Goal: Task Accomplishment & Management: Use online tool/utility

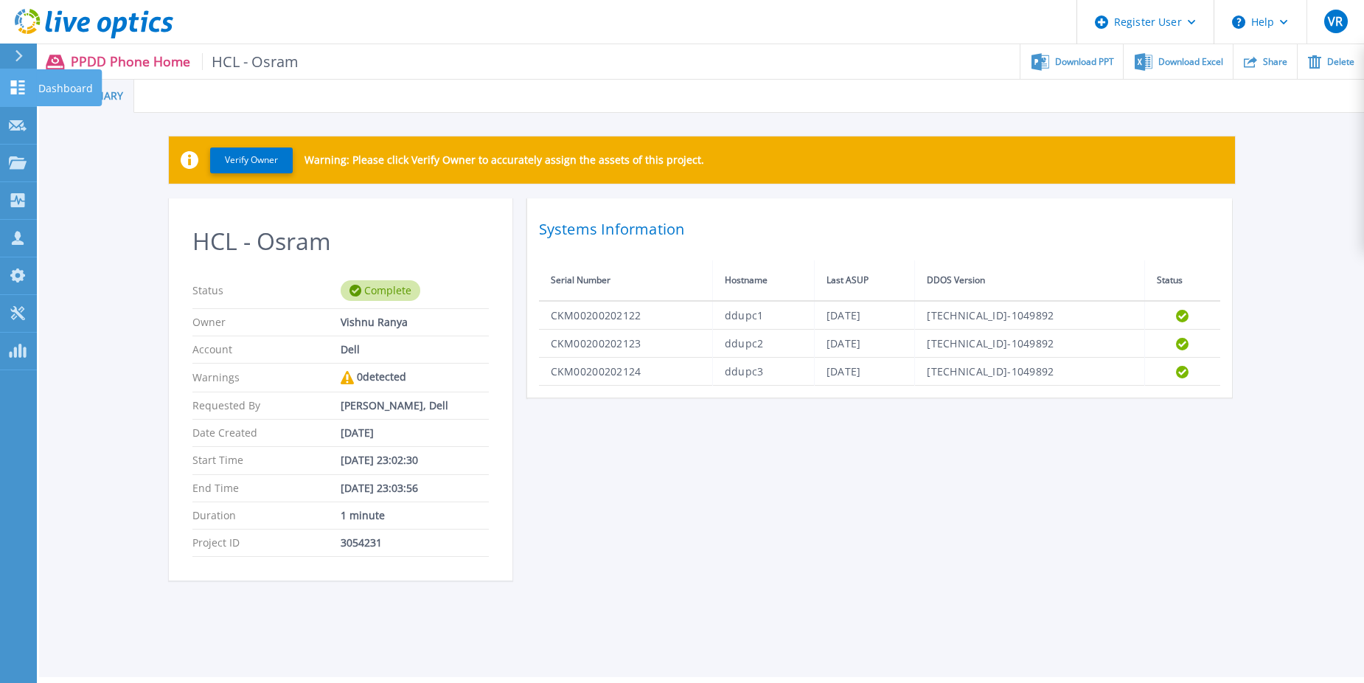
click at [10, 95] on link "Dashboard Dashboard" at bounding box center [18, 88] width 37 height 38
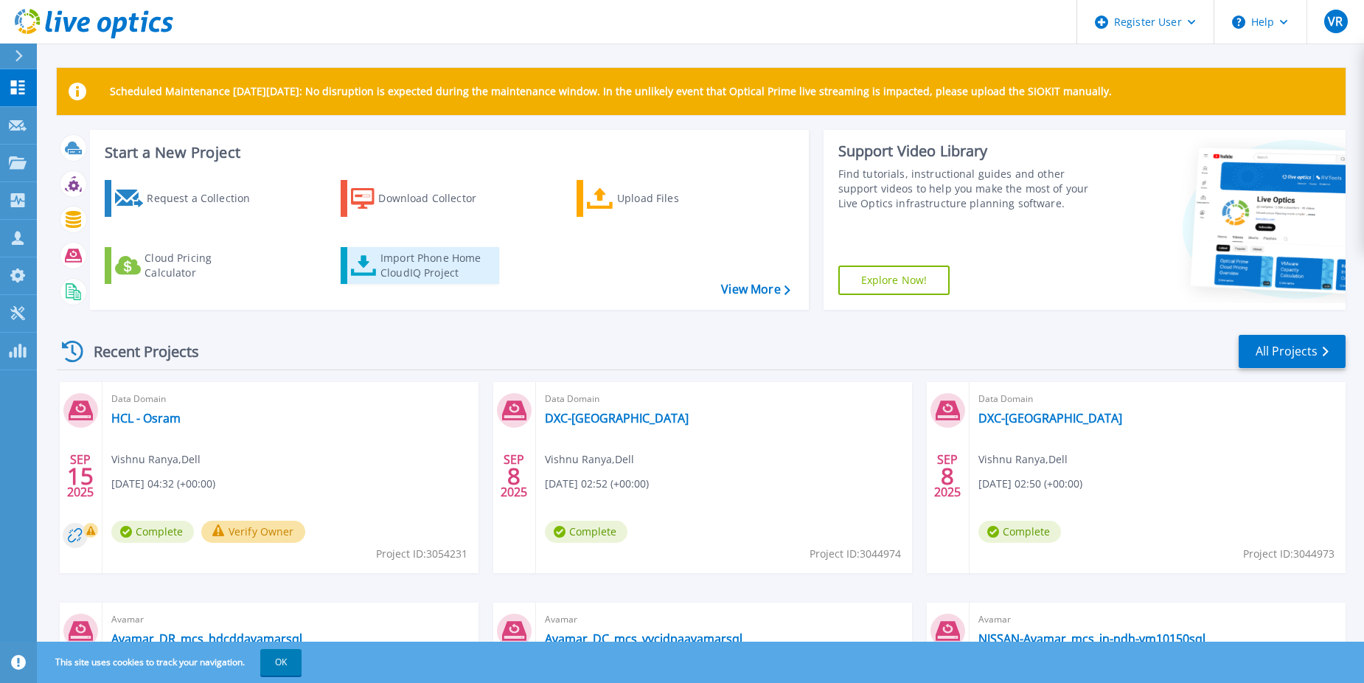
click at [425, 262] on div "Import Phone Home CloudIQ Project" at bounding box center [437, 265] width 115 height 29
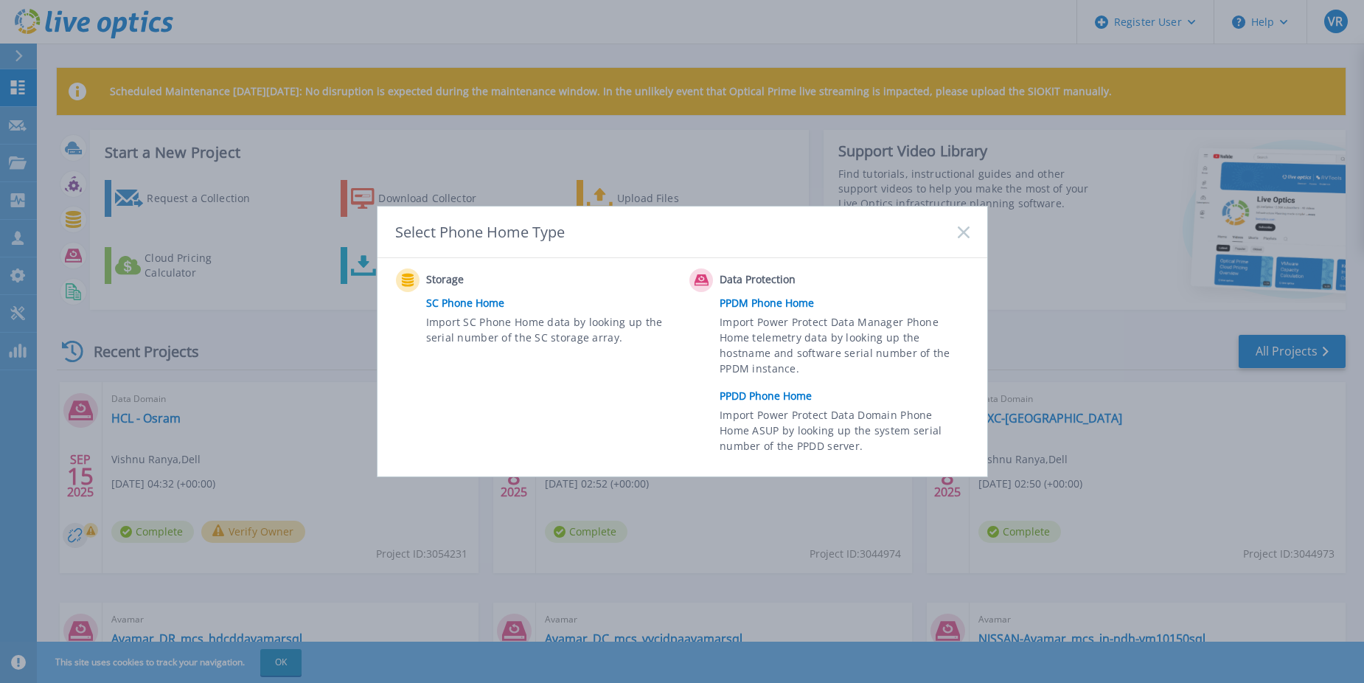
click at [789, 389] on link "PPDD Phone Home" at bounding box center [848, 396] width 257 height 22
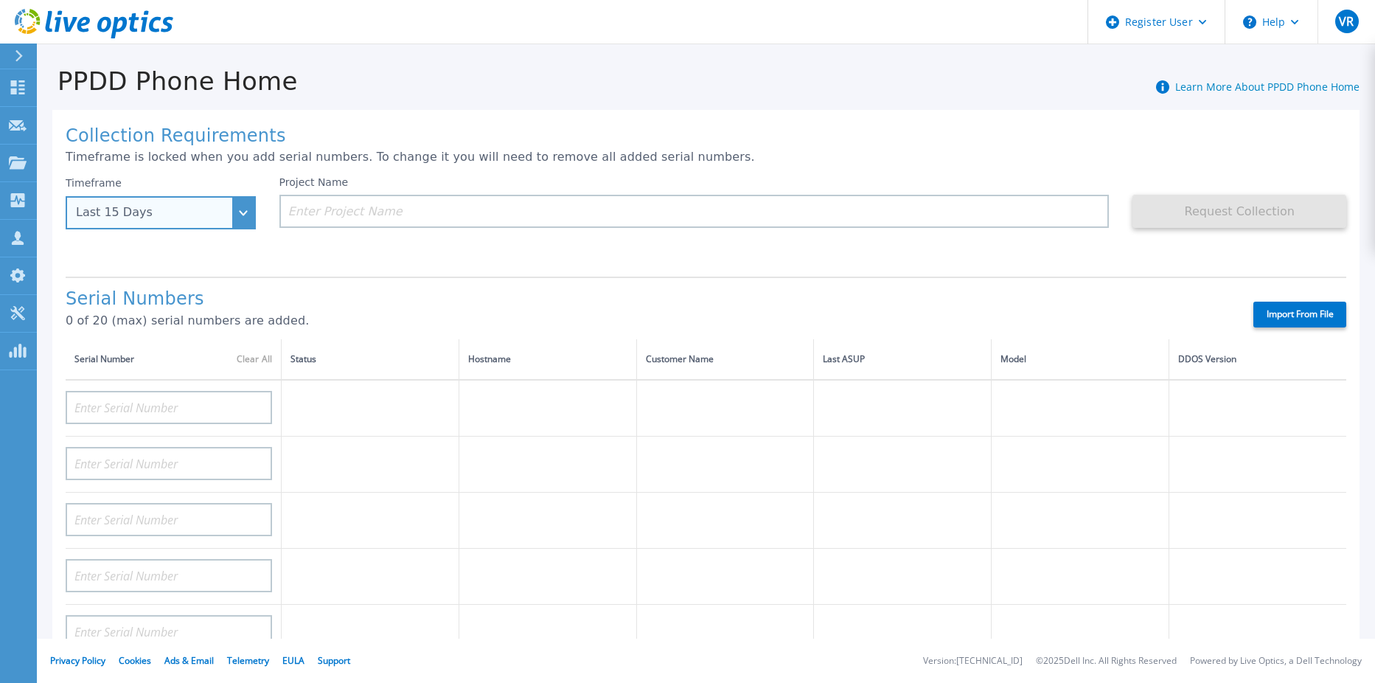
click at [243, 207] on div "Last 15 Days" at bounding box center [161, 212] width 190 height 33
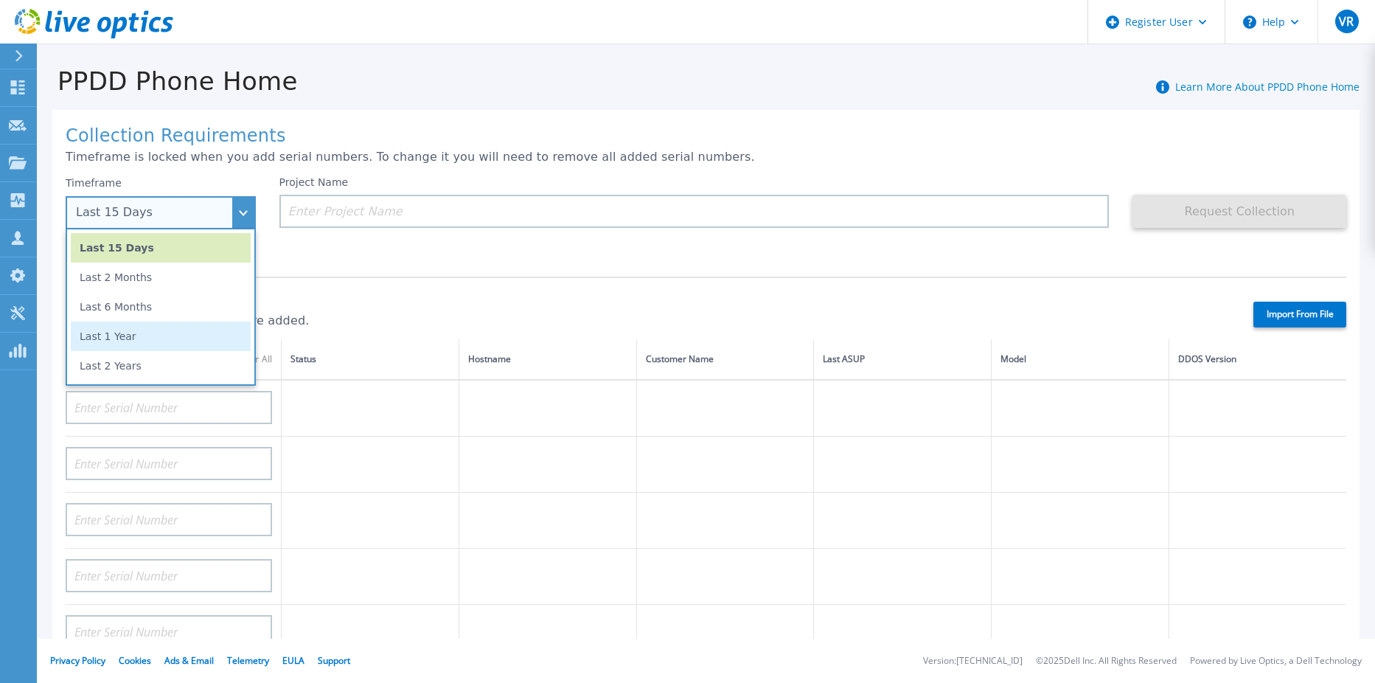
click at [119, 342] on li "Last 1 Year" at bounding box center [161, 335] width 180 height 29
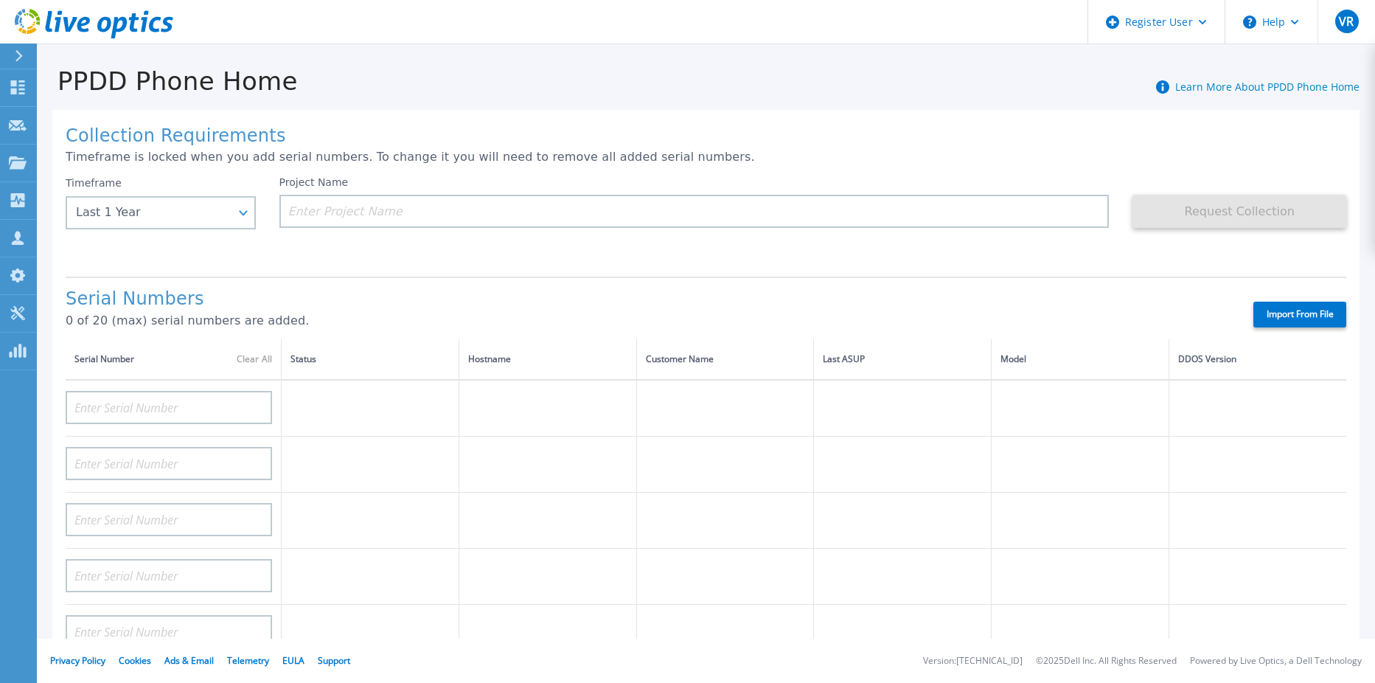
click at [377, 300] on h1 "Serial Numbers" at bounding box center [647, 299] width 1162 height 21
click at [178, 419] on input at bounding box center [169, 407] width 206 height 33
paste input "Tobelbader Str"
type input "Tobelbader Str"
click at [207, 400] on input at bounding box center [169, 407] width 206 height 33
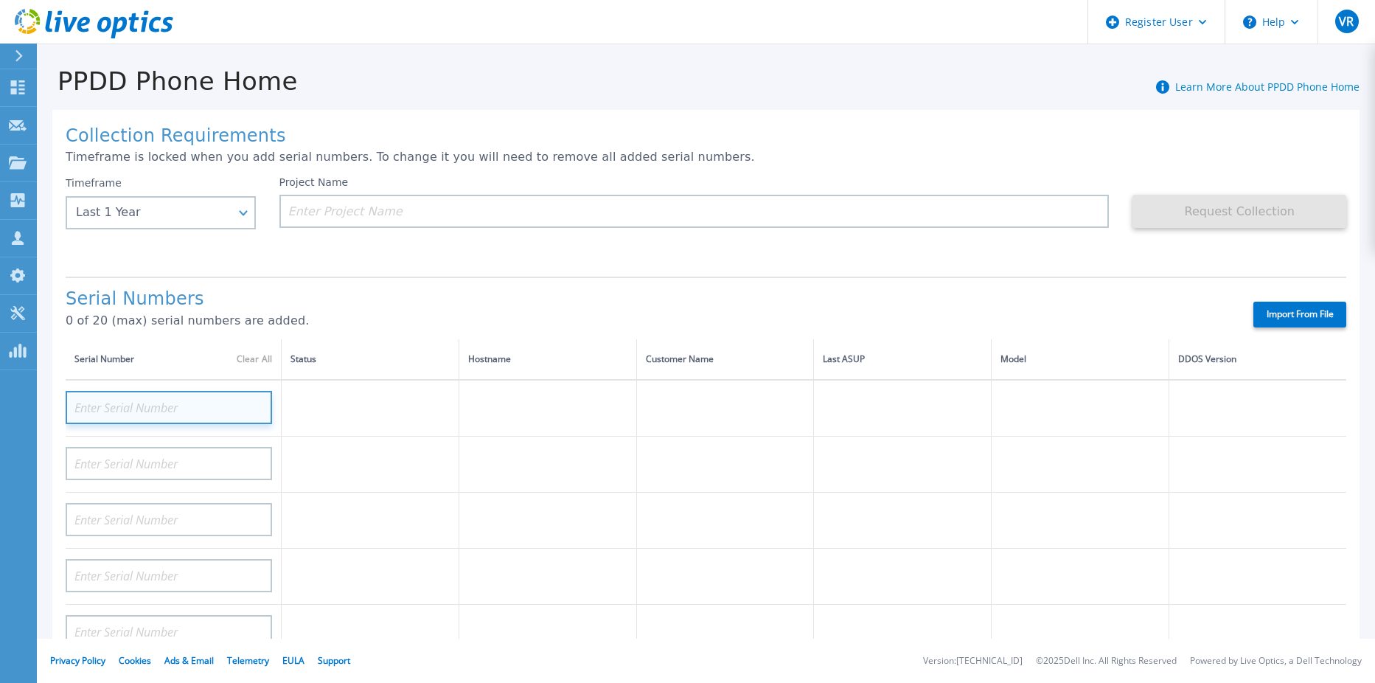
paste input "CKM00200202122"
type input "CKM00200202122"
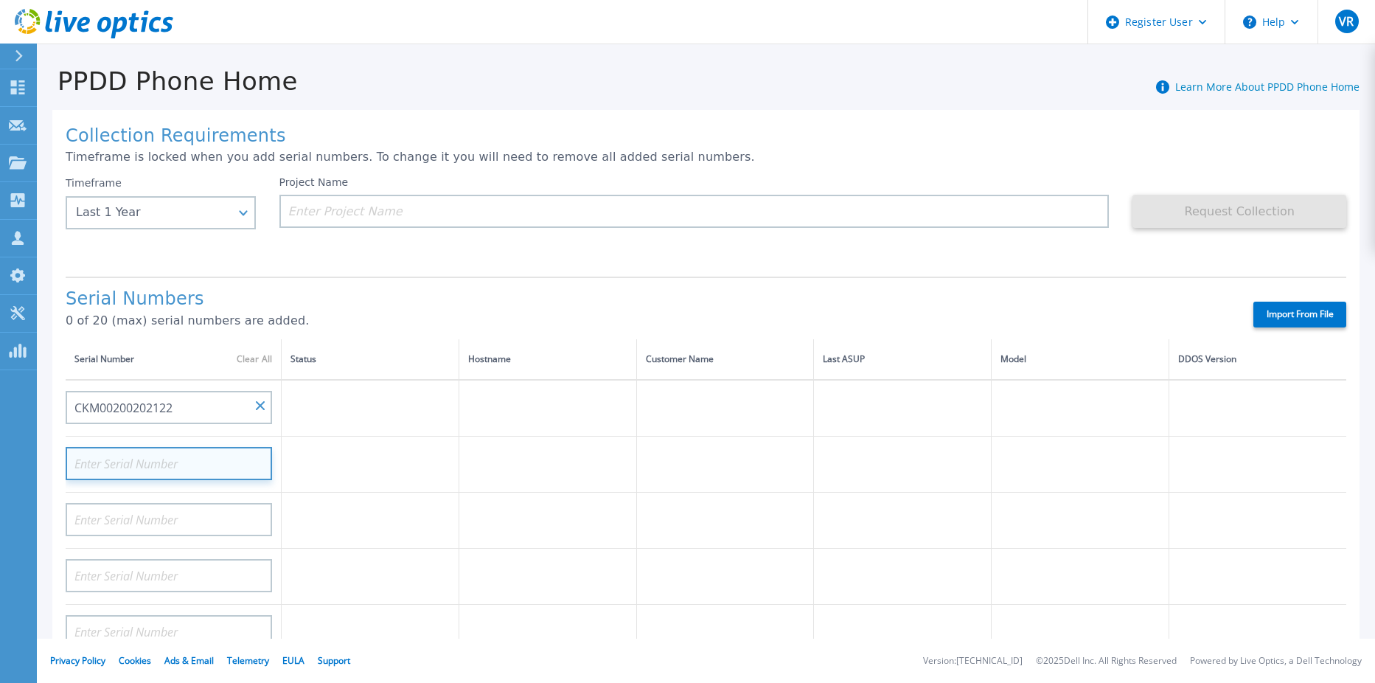
click at [204, 464] on input at bounding box center [169, 463] width 206 height 33
paste input "CKM00200202122"
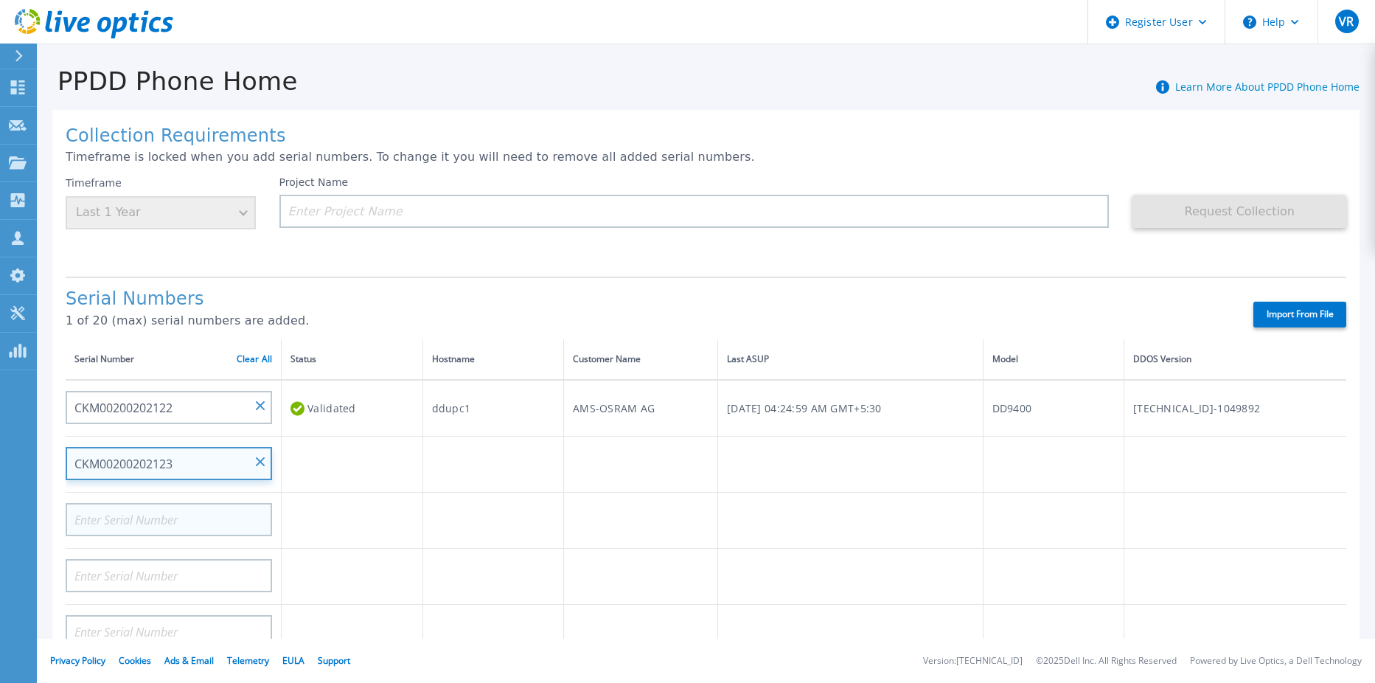
type input "CKM00200202123"
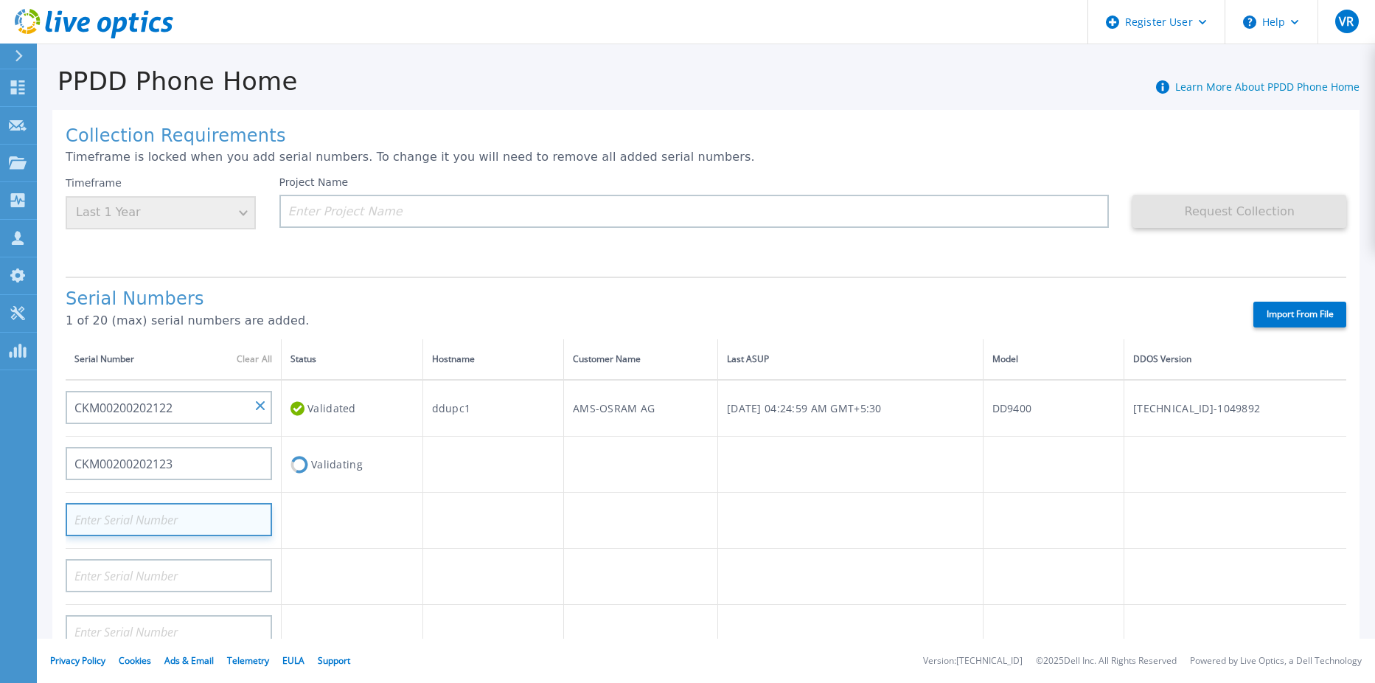
click at [222, 524] on input at bounding box center [169, 519] width 206 height 33
paste input "CKM00200202122"
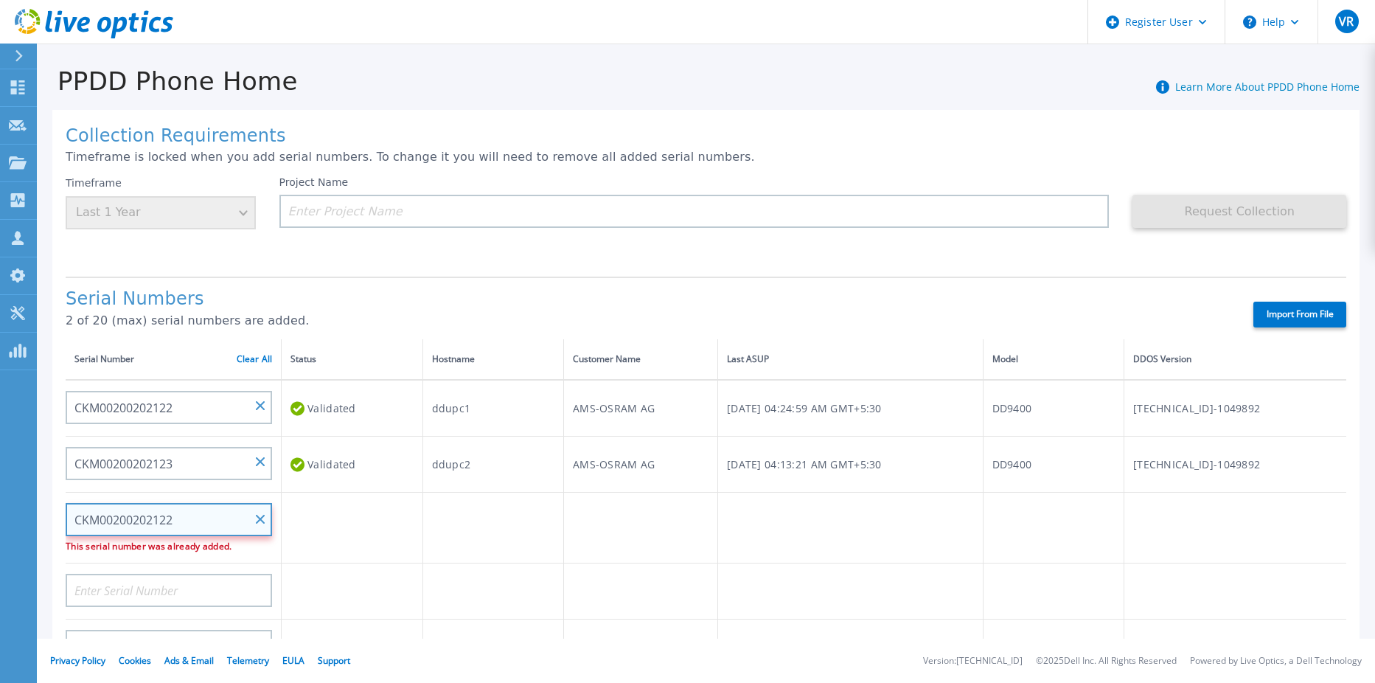
click at [210, 523] on input "CKM00200202122" at bounding box center [169, 519] width 206 height 33
type input "CKM00200202124"
click at [409, 535] on td "Validating" at bounding box center [353, 521] width 142 height 56
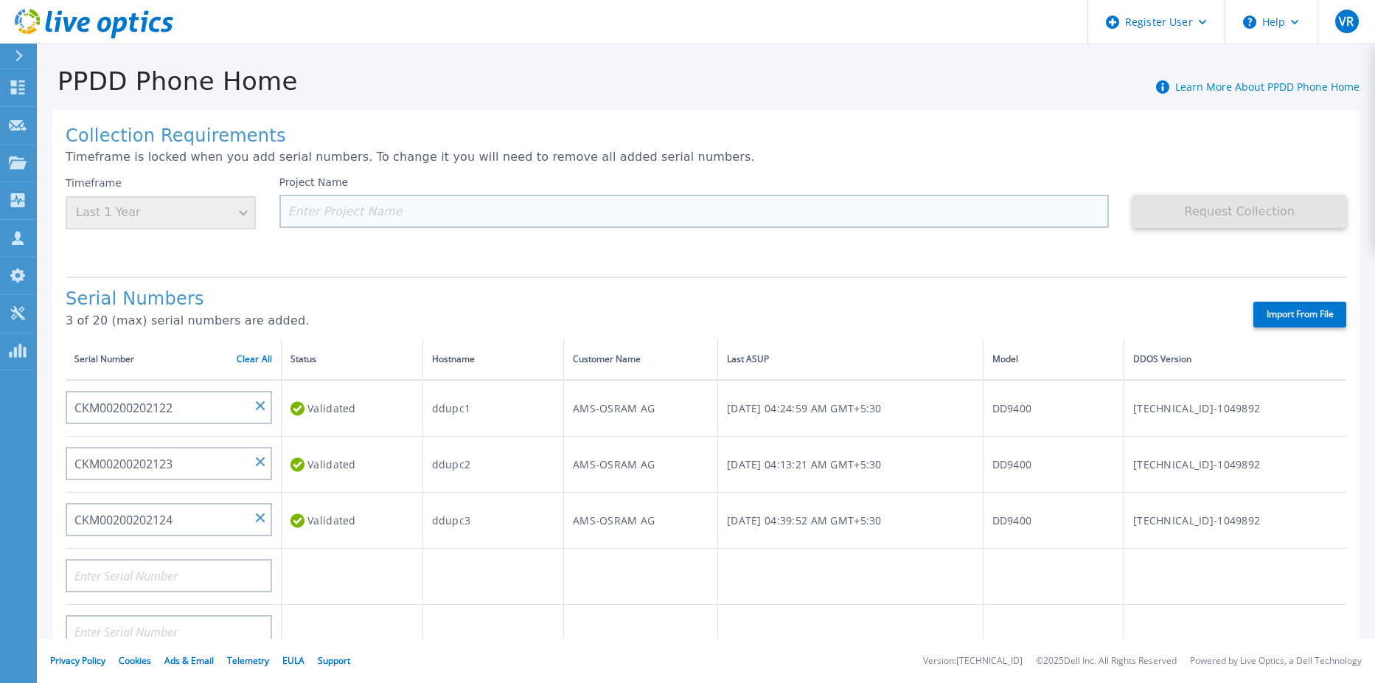
click at [472, 204] on input at bounding box center [694, 211] width 830 height 33
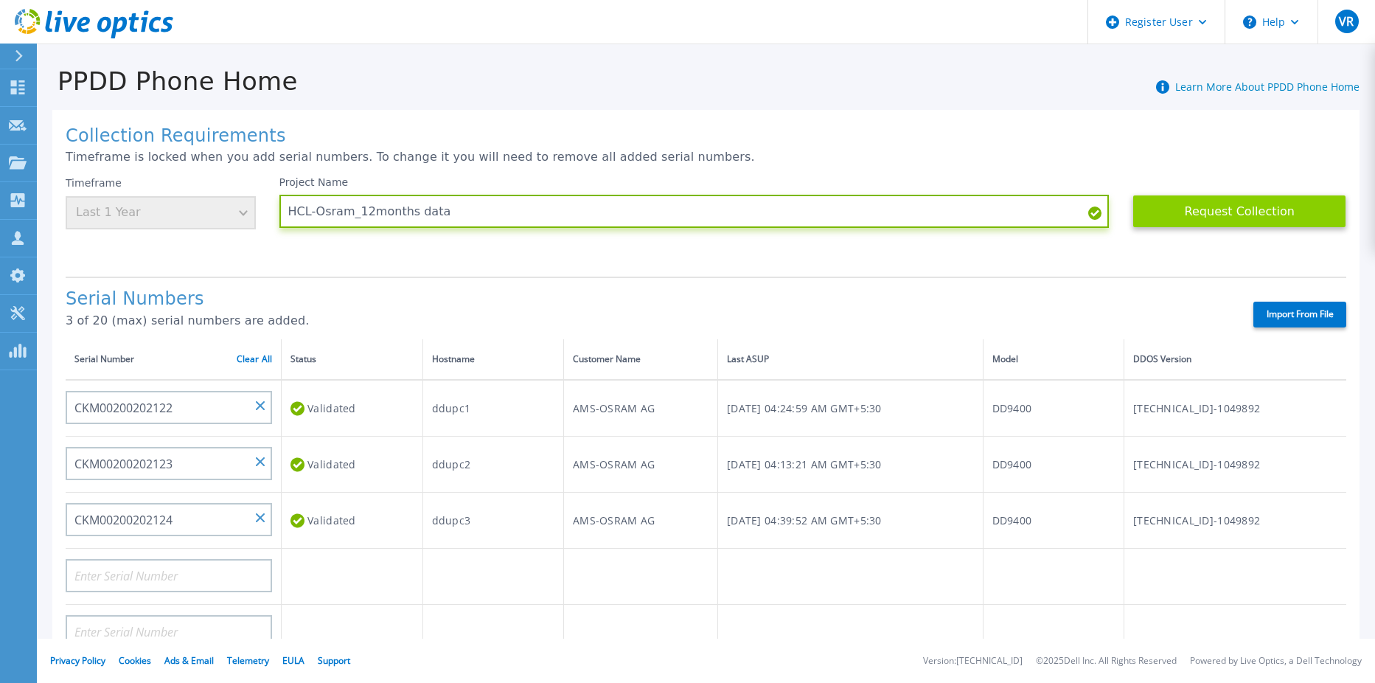
type input "HCL-Osram_12months data"
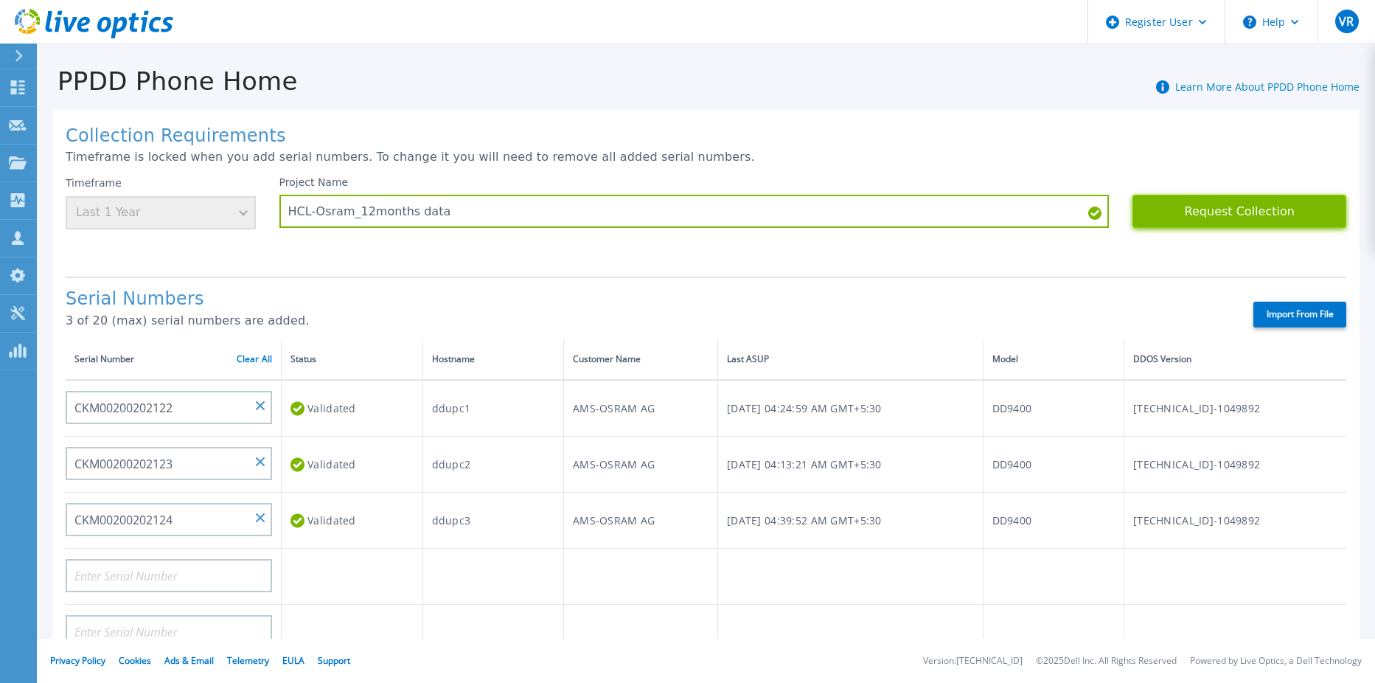
click at [1187, 211] on button "Request Collection" at bounding box center [1240, 211] width 214 height 33
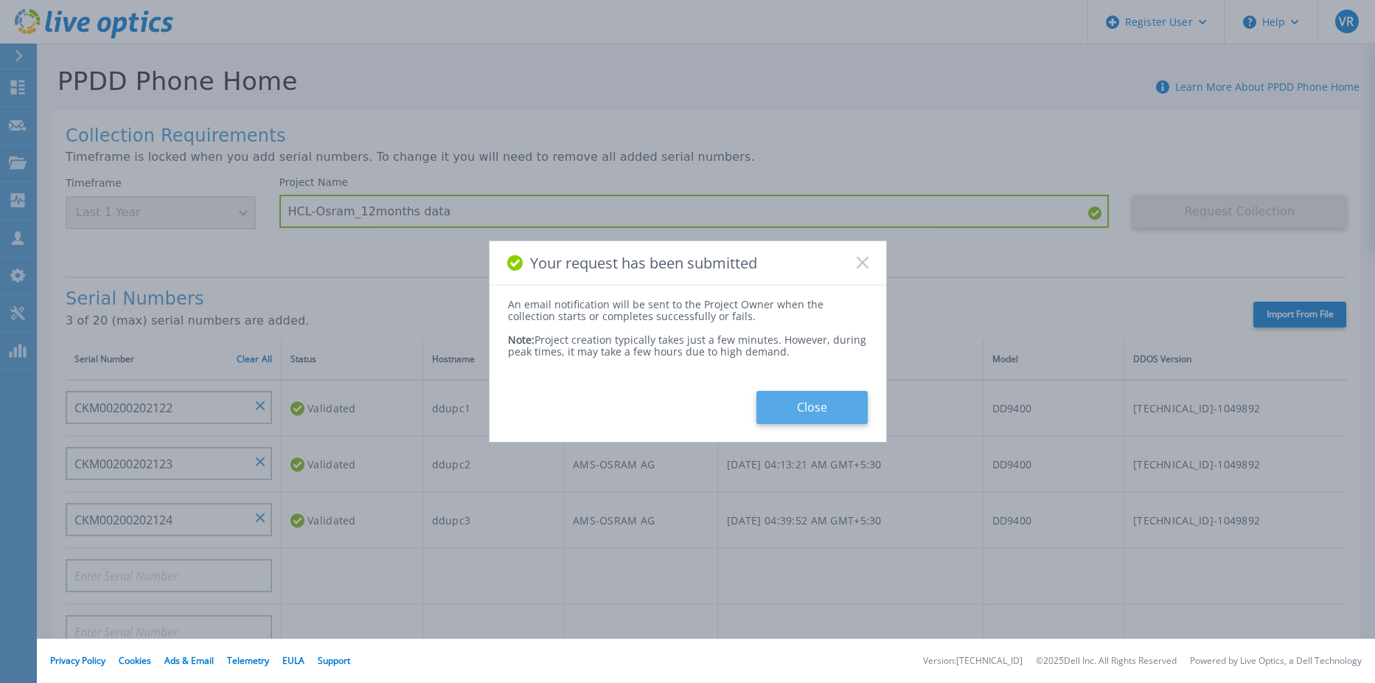
click at [814, 406] on button "Close" at bounding box center [812, 407] width 111 height 33
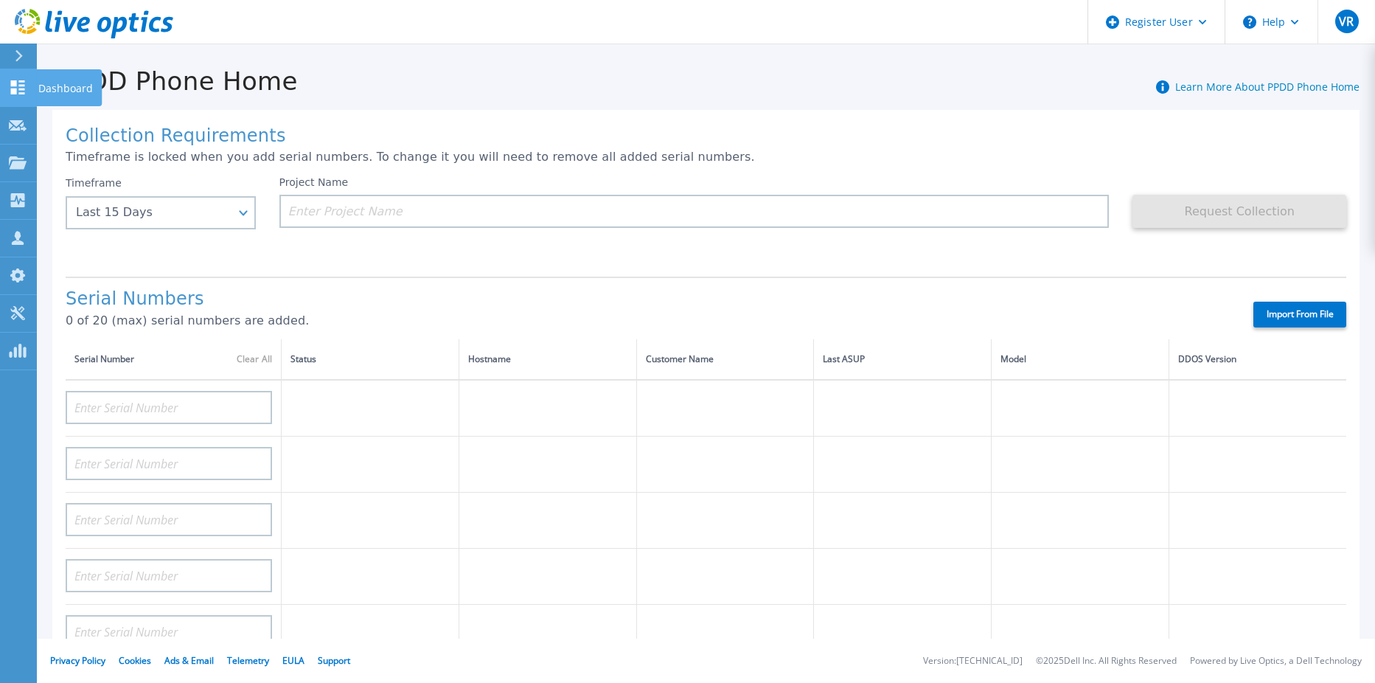
click at [13, 91] on icon at bounding box center [18, 87] width 14 height 14
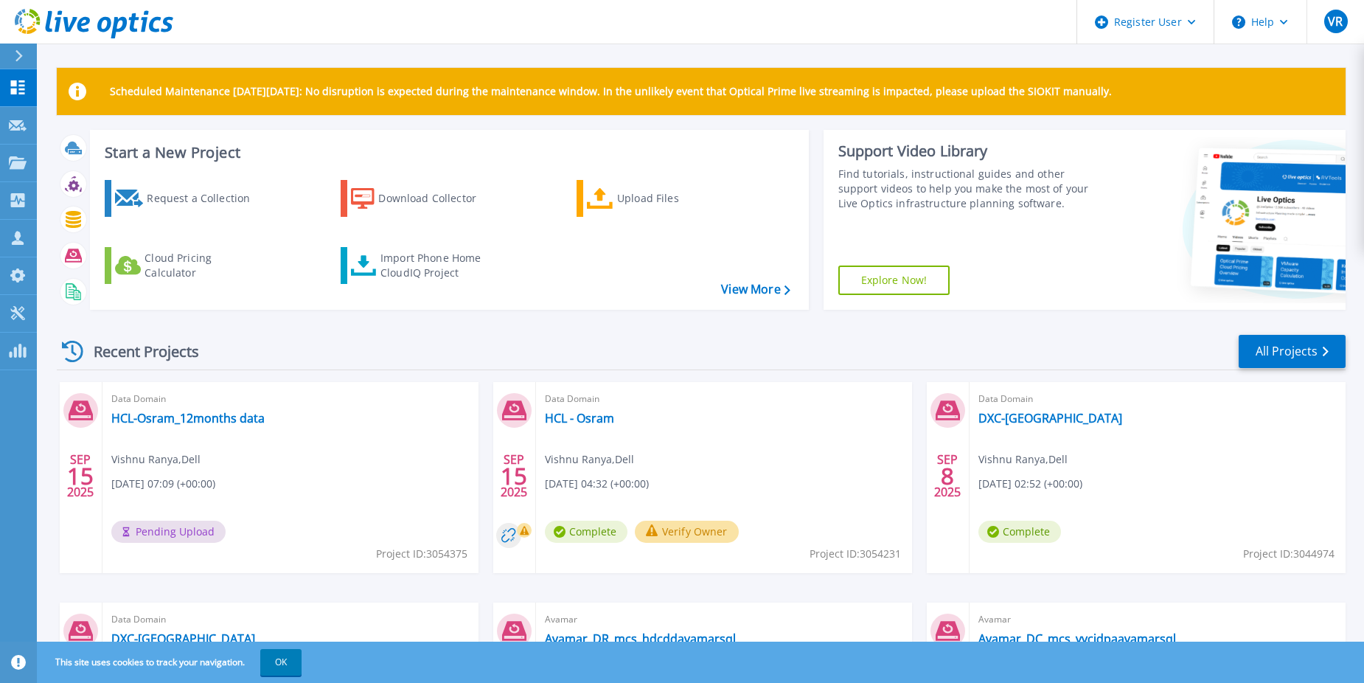
click at [505, 347] on div "Recent Projects All Projects" at bounding box center [701, 351] width 1289 height 37
click at [439, 344] on div "Recent Projects All Projects" at bounding box center [701, 351] width 1289 height 37
click at [446, 499] on div "Data Domain HCL-Osram_12months data Vishnu Ranya , Dell 09/15/2025, 07:09 (+00:…" at bounding box center [290, 477] width 376 height 191
click at [209, 411] on link "HCL-Osram_12months data" at bounding box center [187, 418] width 153 height 15
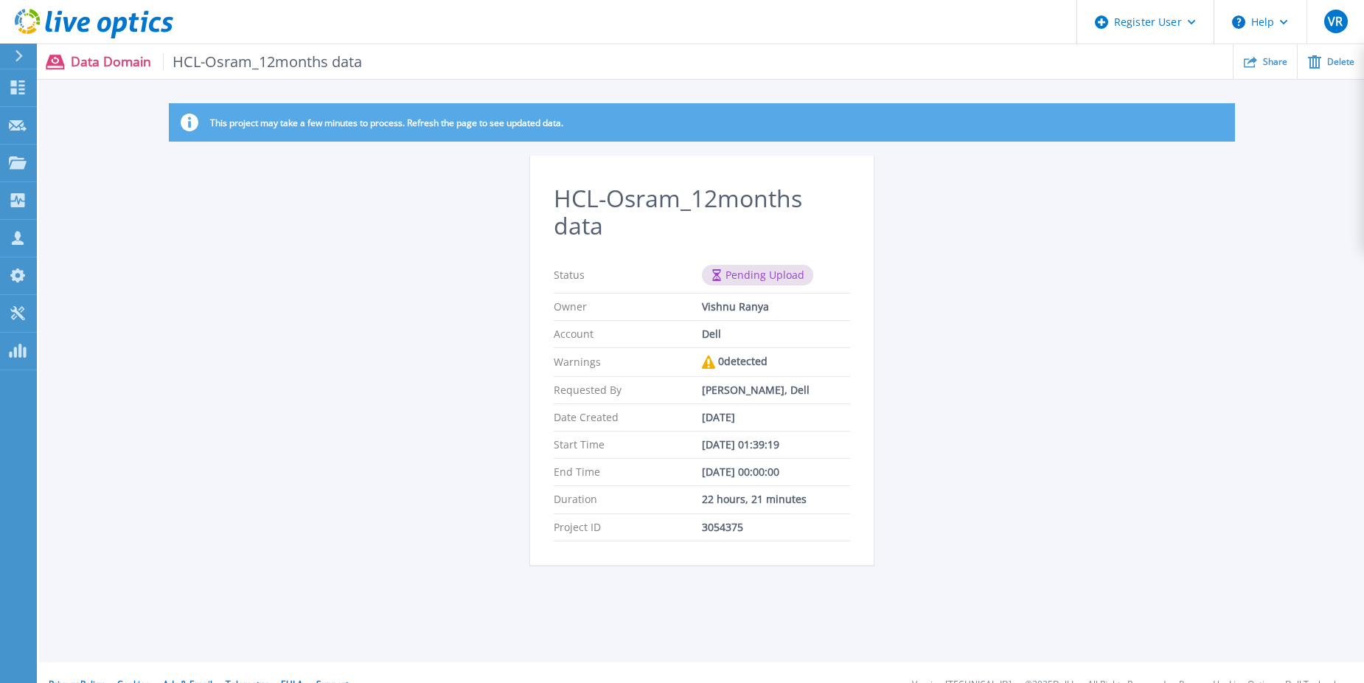
click at [403, 355] on div "This project may take a few minutes to process. Refresh the page to see updated…" at bounding box center [701, 342] width 1325 height 479
click at [518, 387] on div "This project may take a few minutes to process. Refresh the page to see updated…" at bounding box center [701, 342] width 1325 height 479
click at [376, 347] on div "This project may take a few minutes to process. Refresh the page to see updated…" at bounding box center [701, 342] width 1325 height 479
click at [15, 85] on icon at bounding box center [18, 87] width 14 height 14
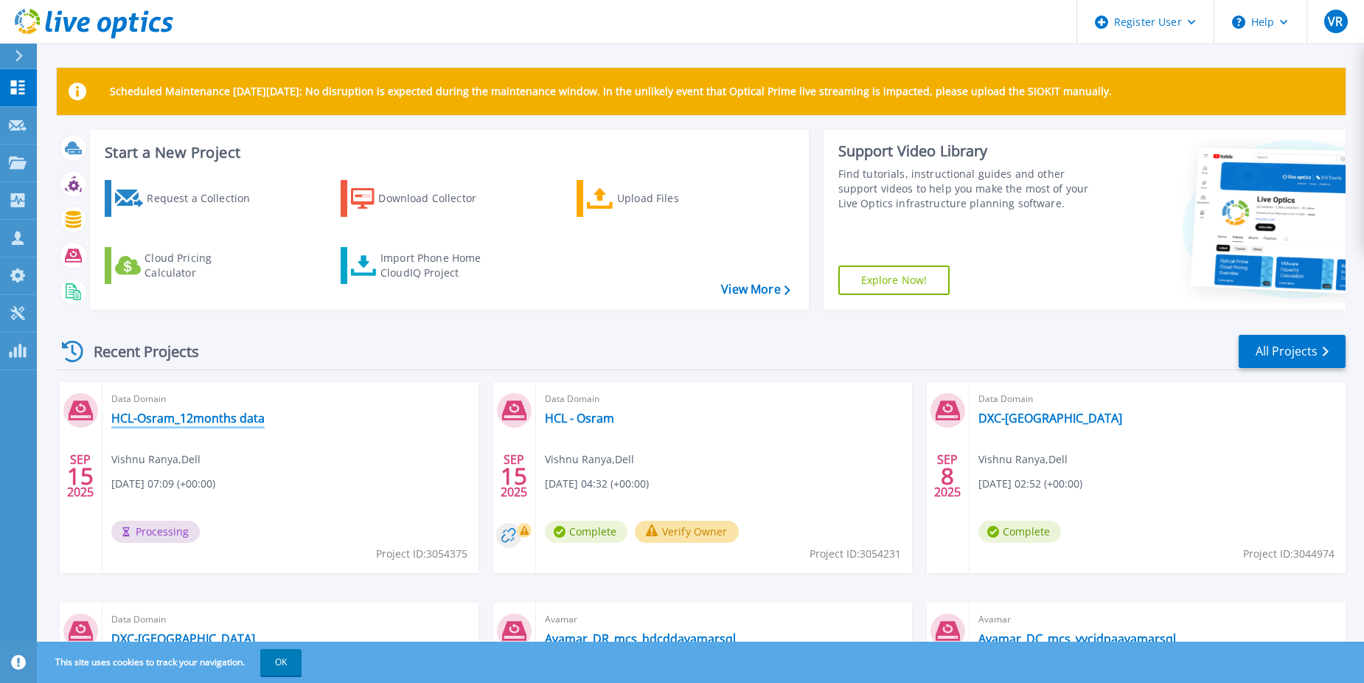
click at [161, 416] on link "HCL-Osram_12months data" at bounding box center [187, 418] width 153 height 15
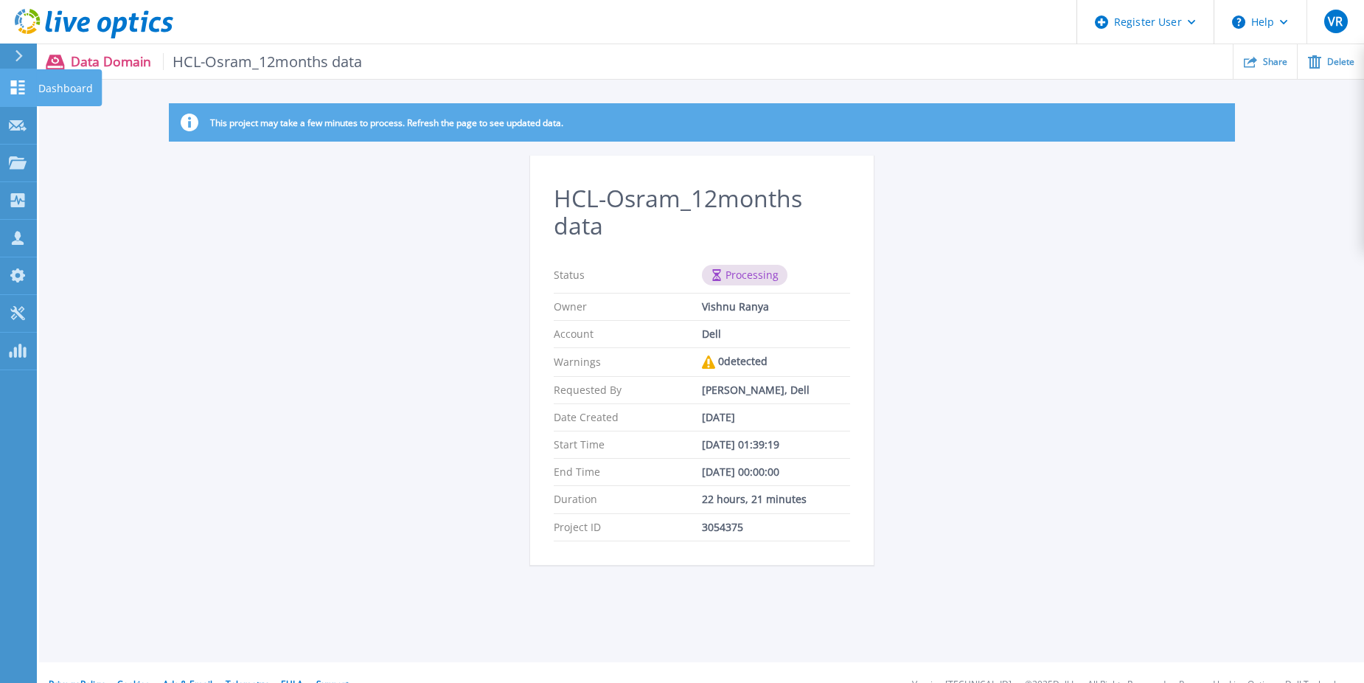
click at [13, 87] on icon at bounding box center [18, 87] width 18 height 14
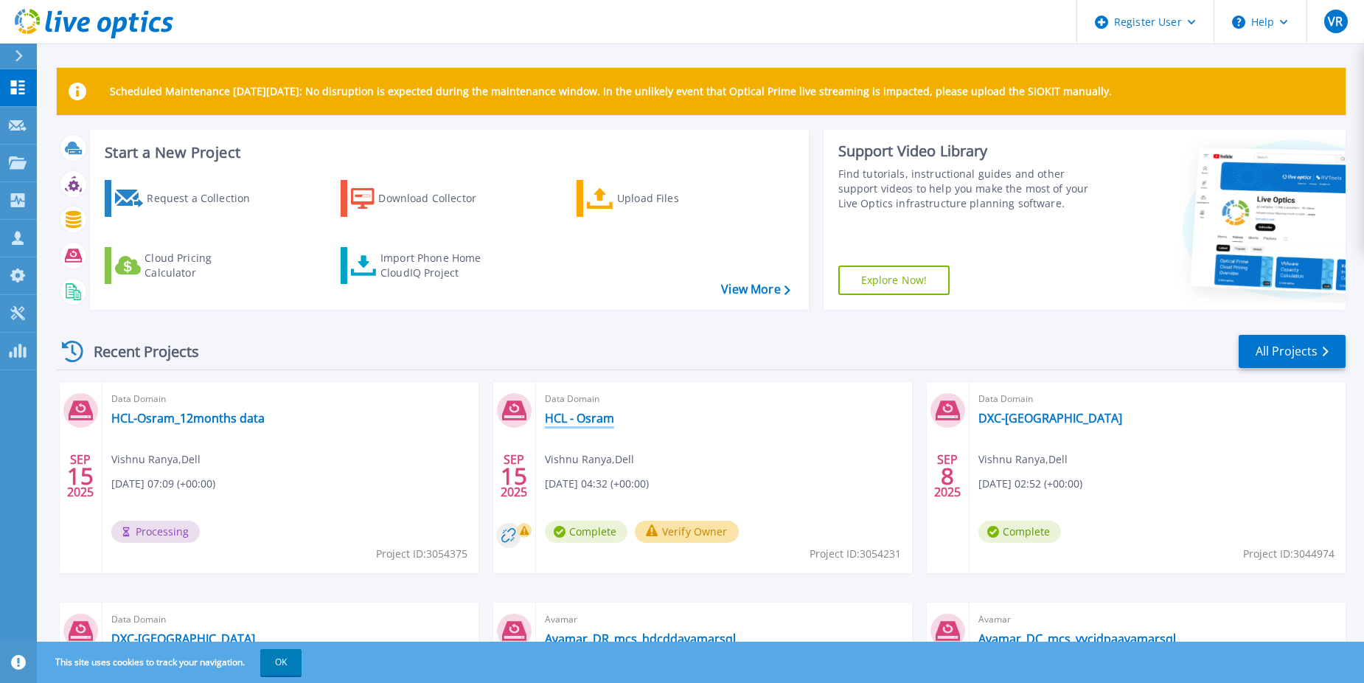
click at [598, 417] on link "HCL - Osram" at bounding box center [579, 418] width 69 height 15
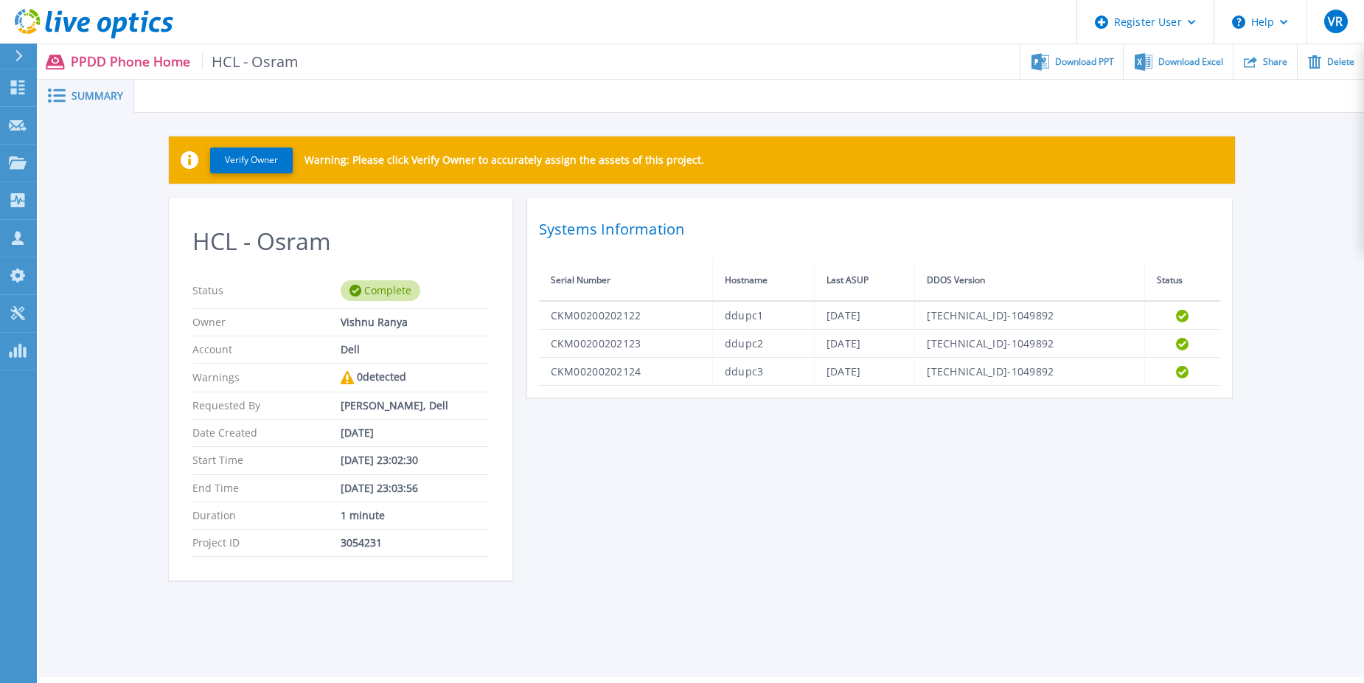
click at [54, 94] on icon at bounding box center [57, 95] width 18 height 14
click at [6, 88] on link "Dashboard Dashboard" at bounding box center [18, 88] width 37 height 38
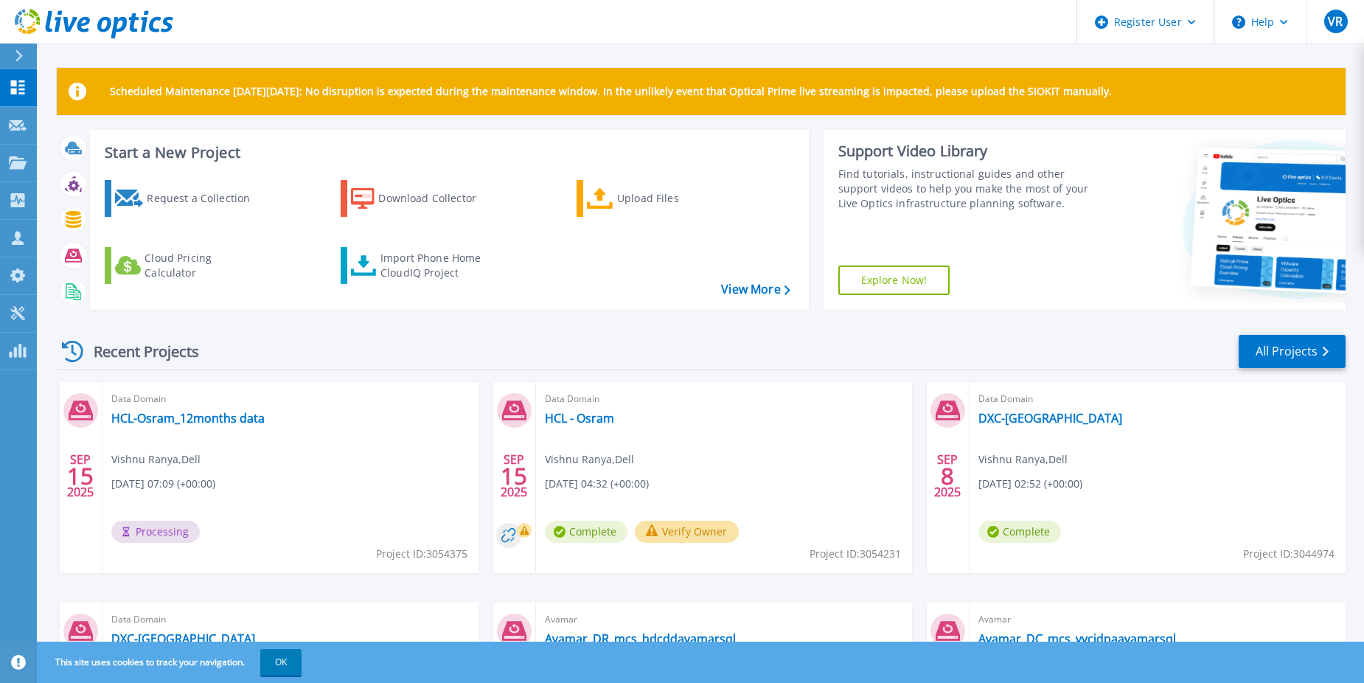
click at [257, 408] on div "Data Domain HCL-Osram_12months data Vishnu Ranya , Dell 09/15/2025, 07:09 (+00:…" at bounding box center [290, 477] width 376 height 191
click at [251, 417] on link "HCL-Osram_12months data" at bounding box center [187, 418] width 153 height 15
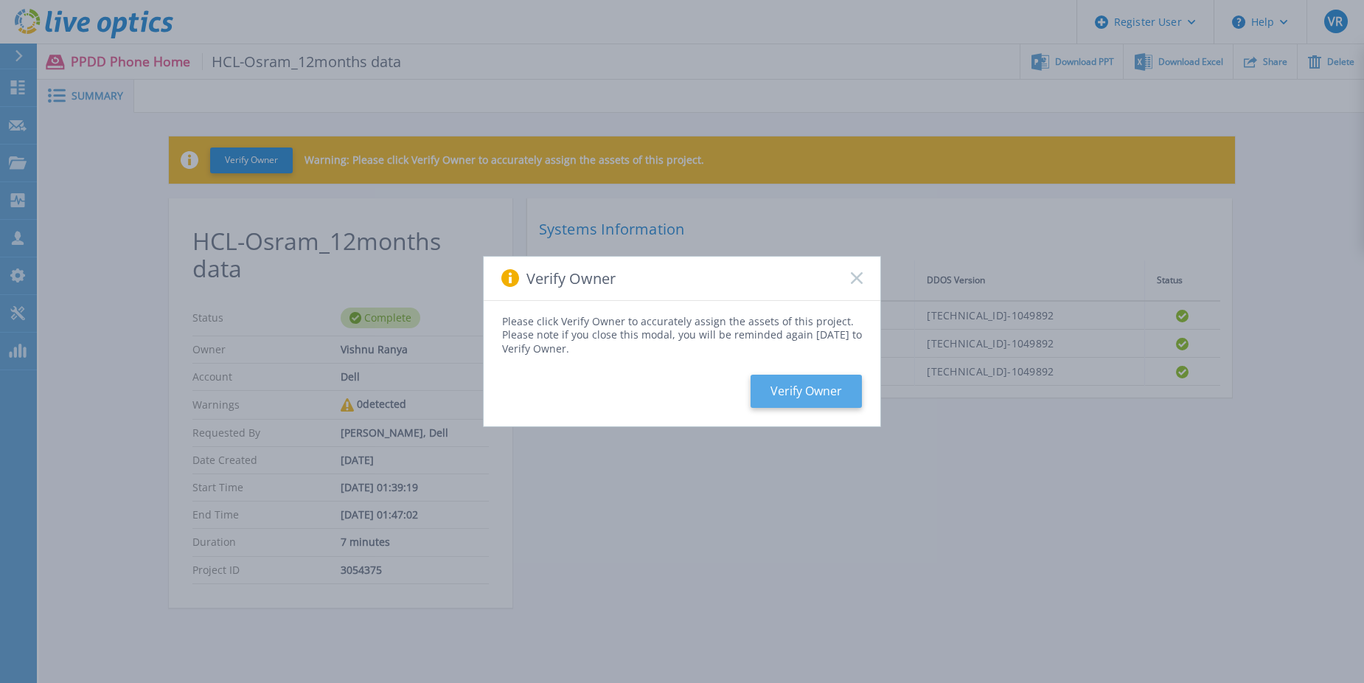
click at [818, 400] on button "Verify Owner" at bounding box center [806, 391] width 111 height 33
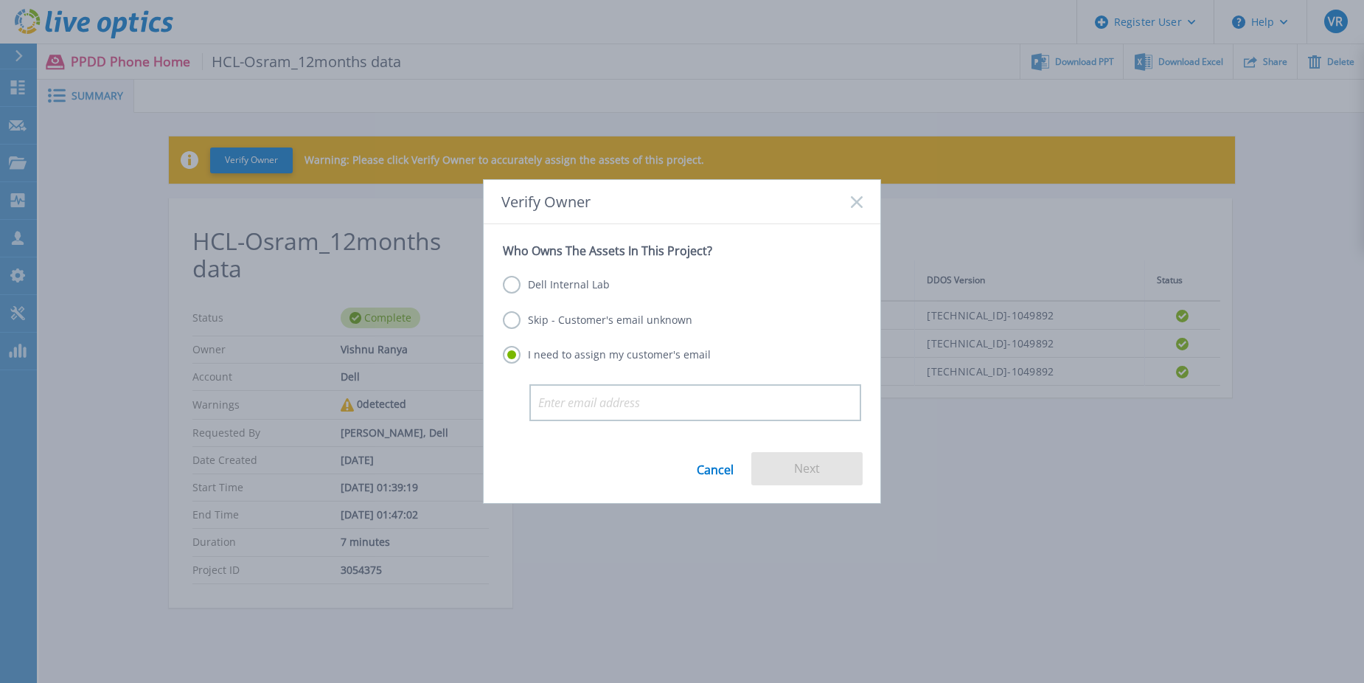
click at [560, 288] on label "Dell Internal Lab" at bounding box center [556, 285] width 107 height 18
click at [0, 0] on input "Dell Internal Lab" at bounding box center [0, 0] width 0 height 0
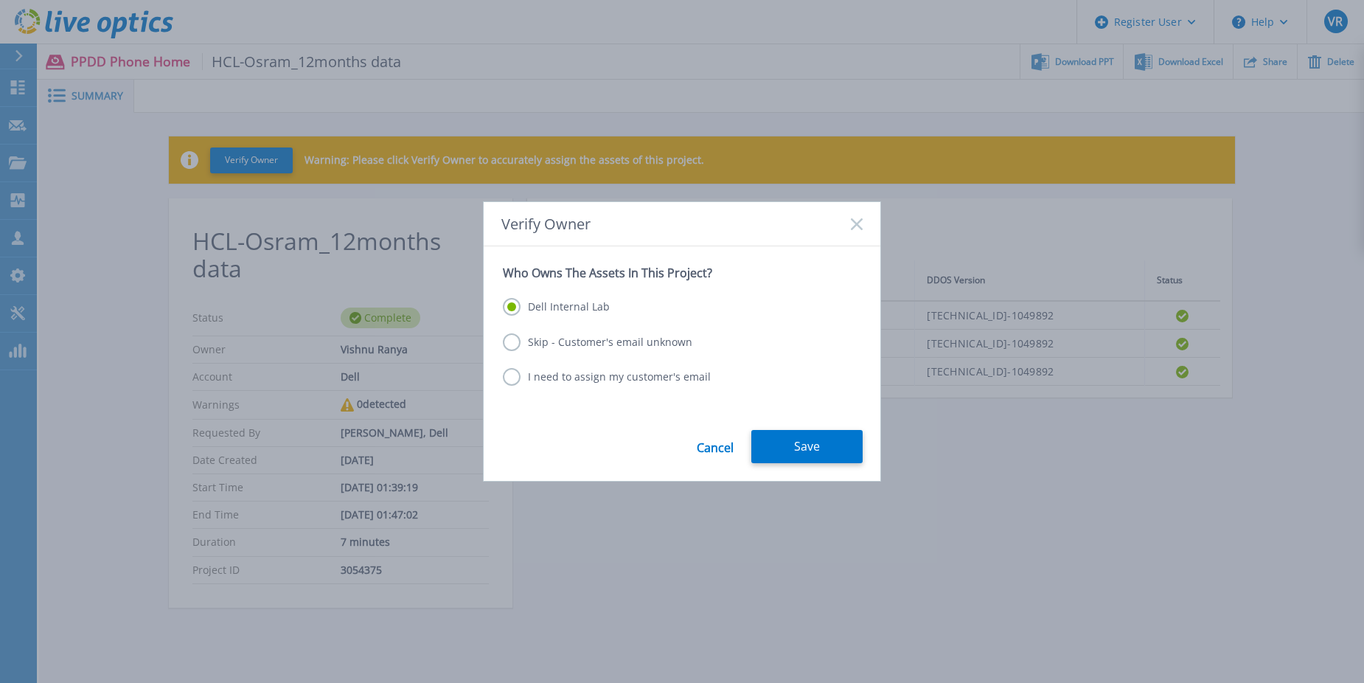
click at [574, 338] on label "Skip - Customer's email unknown" at bounding box center [597, 342] width 189 height 18
click at [0, 0] on input "Skip - Customer's email unknown" at bounding box center [0, 0] width 0 height 0
click at [824, 446] on button "Next" at bounding box center [806, 446] width 111 height 33
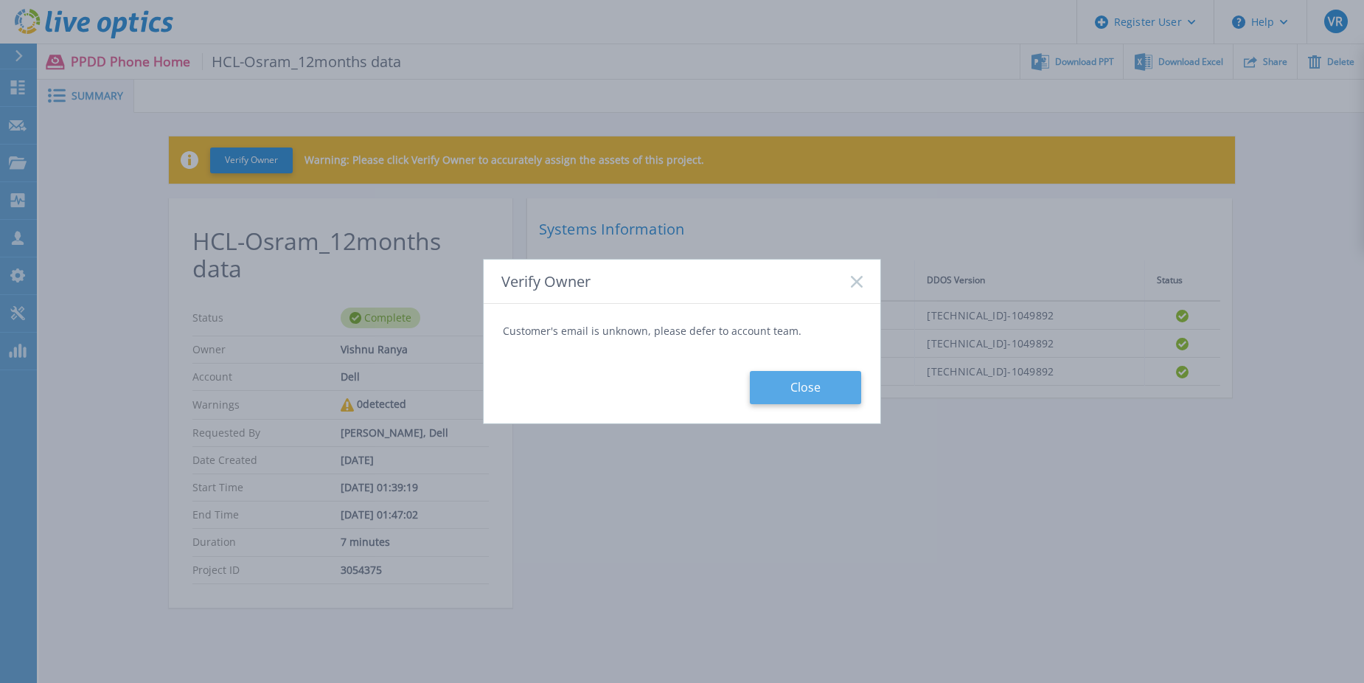
click at [816, 397] on button "Close" at bounding box center [805, 387] width 111 height 33
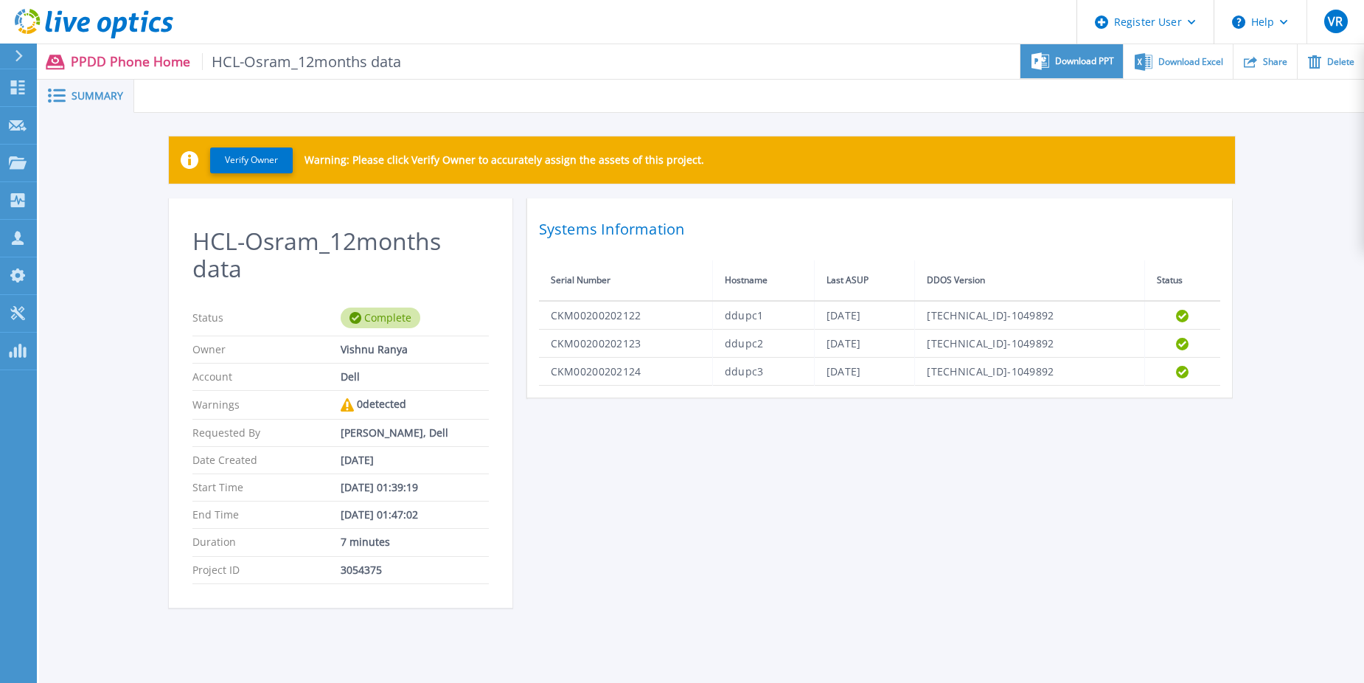
click at [1077, 61] on span "Download PPT" at bounding box center [1084, 61] width 59 height 9
click at [1305, 262] on div "Verify Owner Warning: Please click Verify Owner to accurately assign the assets…" at bounding box center [701, 380] width 1325 height 535
click at [1194, 54] on div "Download Excel" at bounding box center [1178, 61] width 108 height 35
click at [10, 83] on icon at bounding box center [18, 87] width 18 height 14
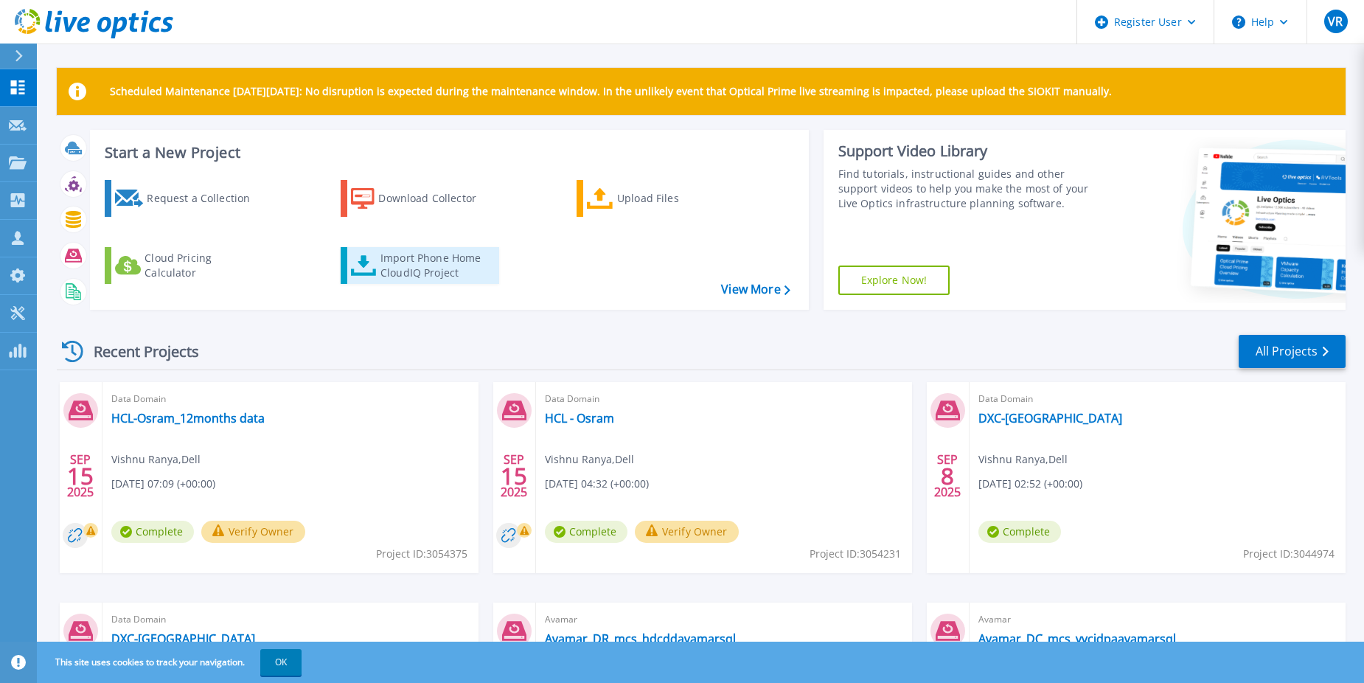
click at [428, 265] on div "Import Phone Home CloudIQ Project" at bounding box center [437, 265] width 115 height 29
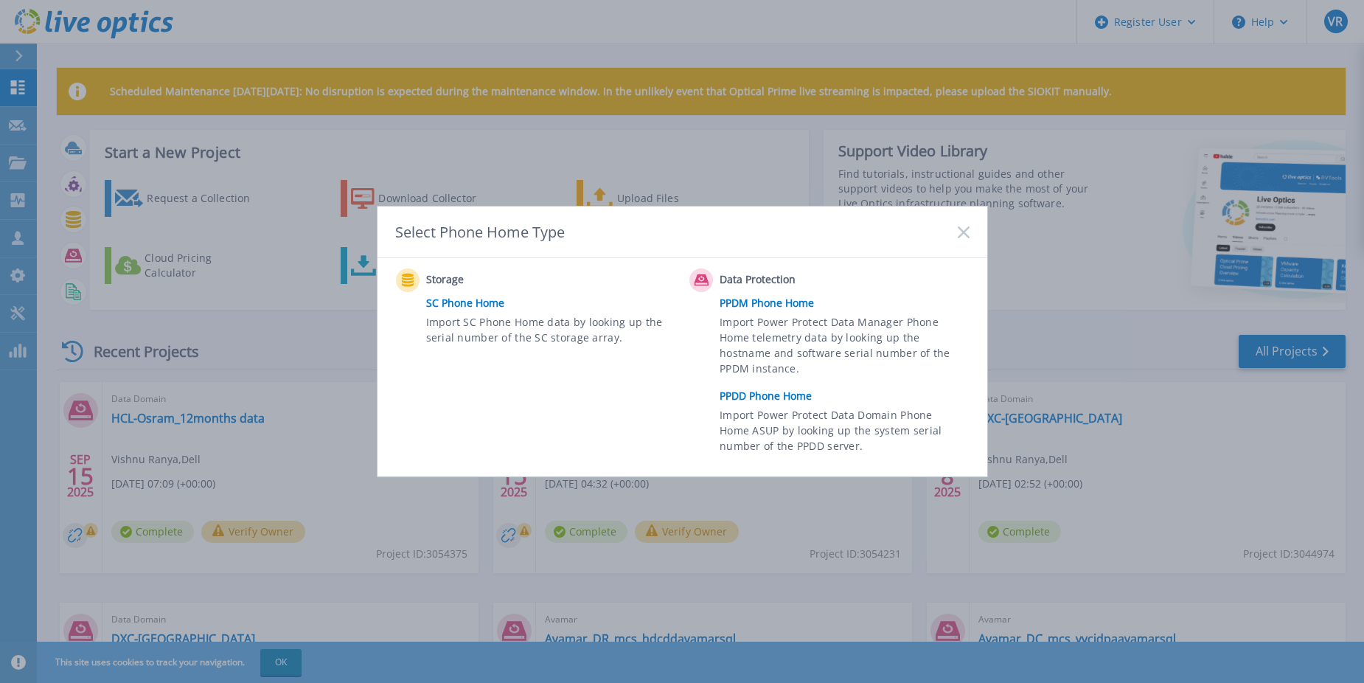
click at [476, 303] on link "SC Phone Home" at bounding box center [554, 303] width 257 height 22
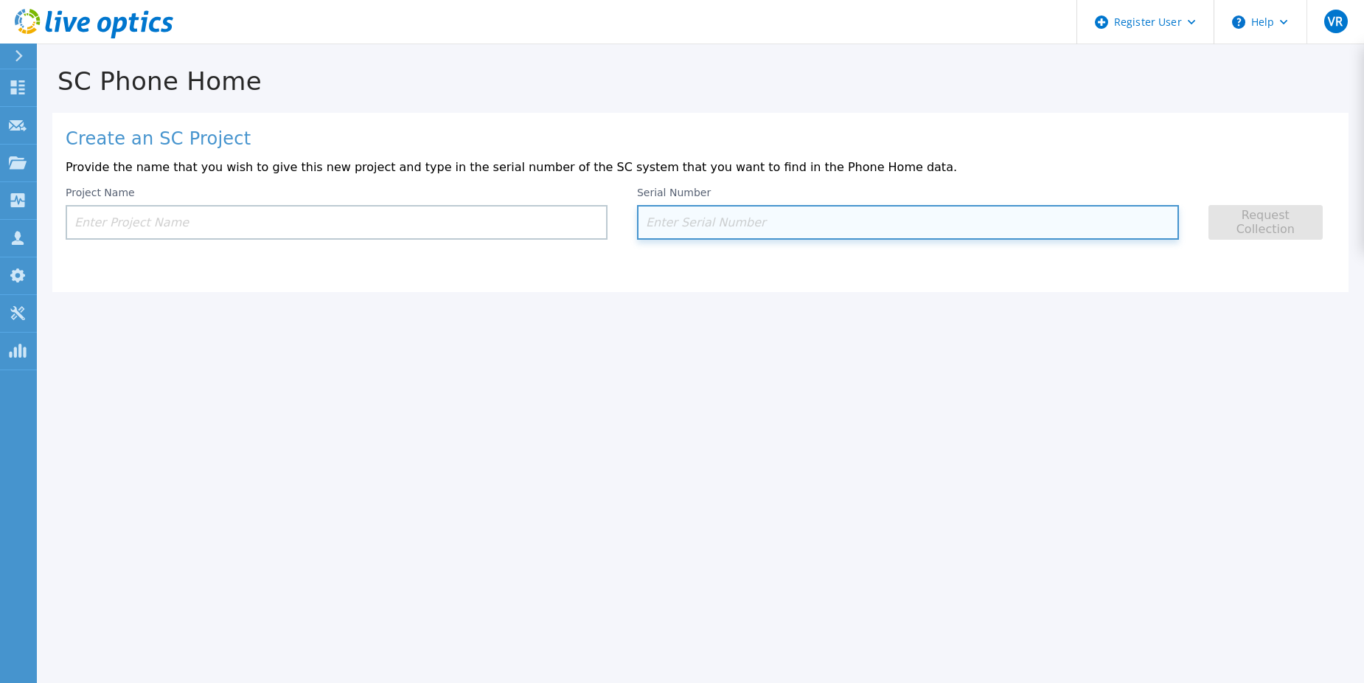
click at [738, 226] on input at bounding box center [908, 222] width 542 height 35
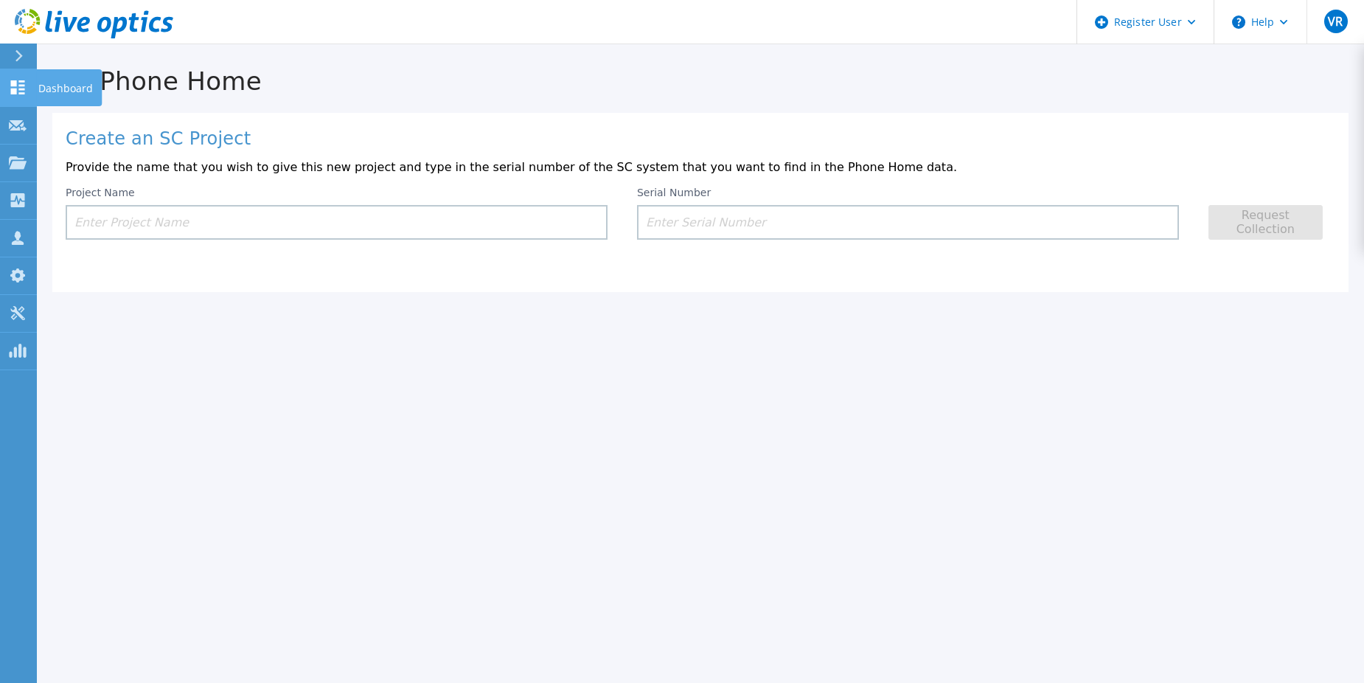
click at [18, 87] on icon at bounding box center [18, 87] width 18 height 14
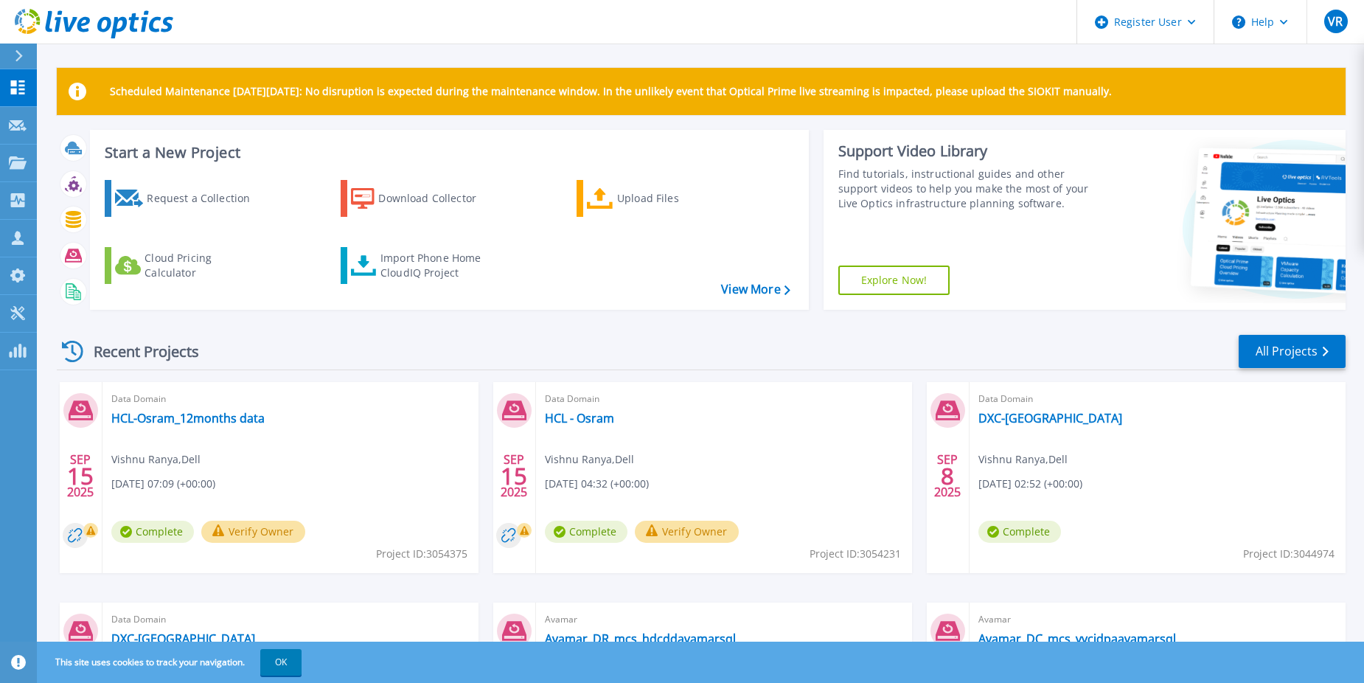
click at [375, 323] on div "Recent Projects All Projects [DATE] Data Domain HCL-Osram_12months data Vishnu …" at bounding box center [701, 577] width 1289 height 513
